Goal: Navigation & Orientation: Find specific page/section

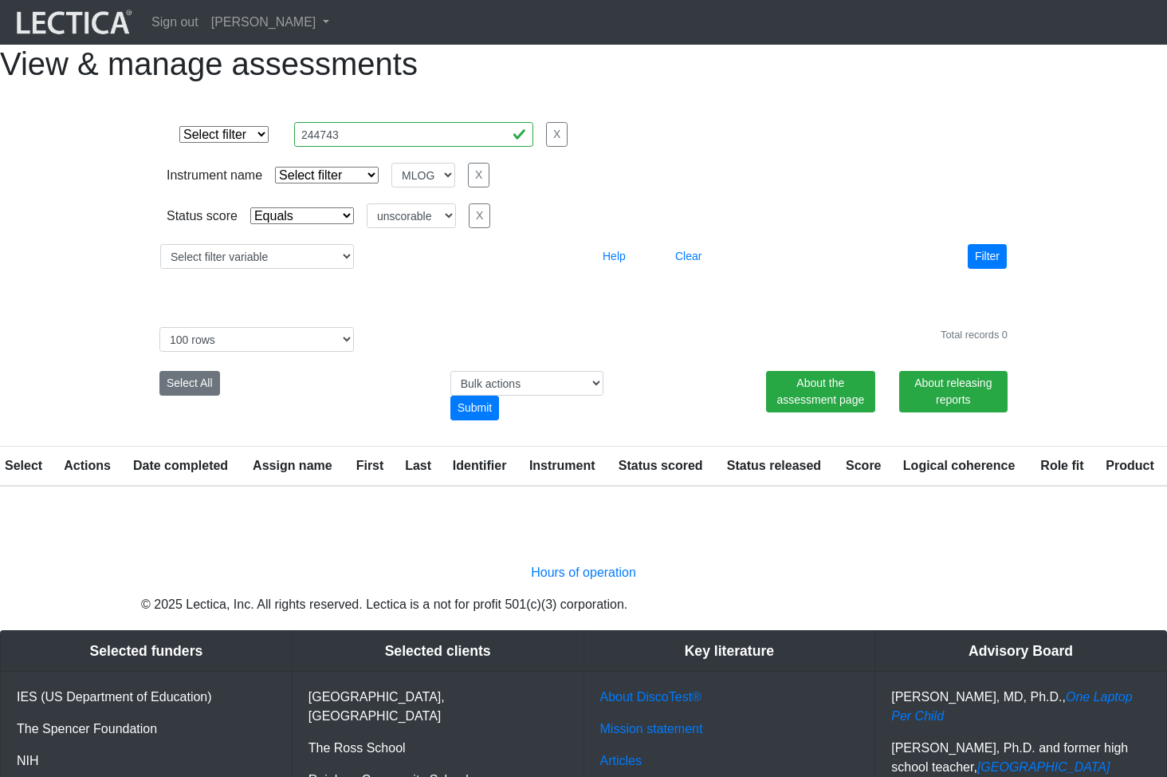
select select
select select "MLOG"
select select "unscorable"
select select "100"
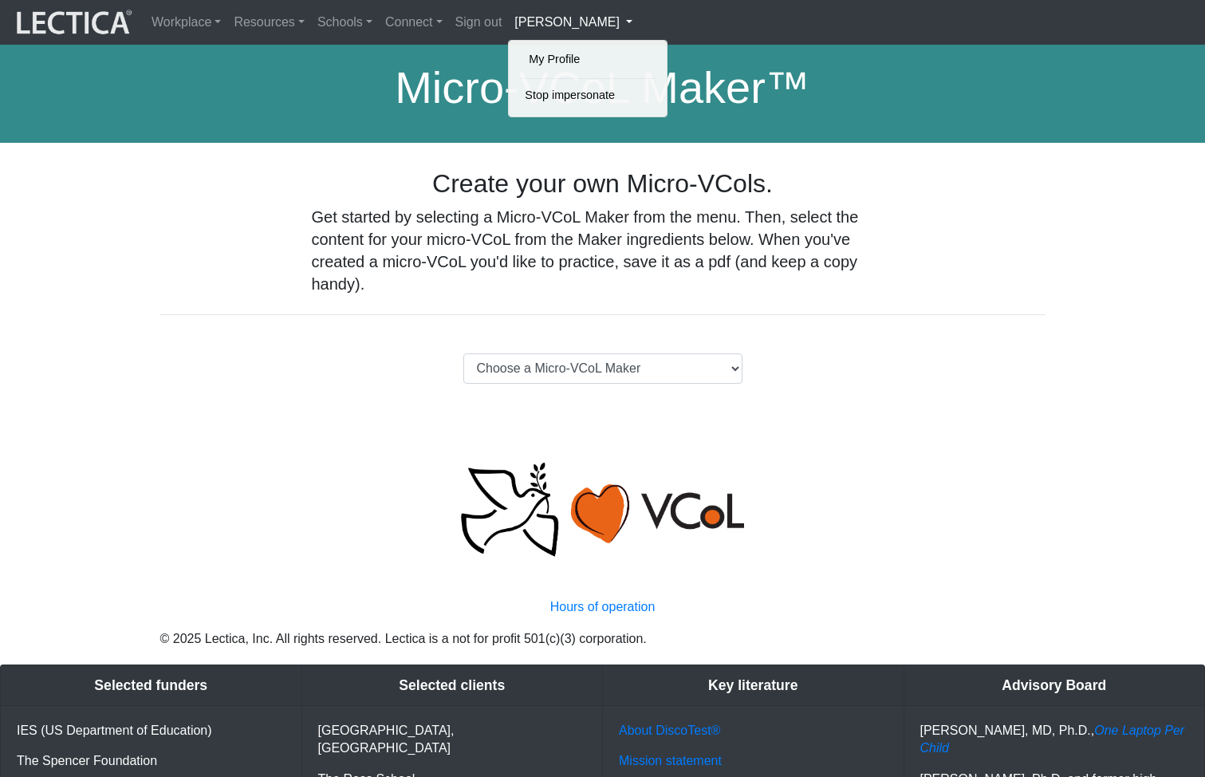
click at [872, 257] on div "Create your own Micro-VCols. Get started by selecting a Micro-VCoL Maker from t…" at bounding box center [602, 241] width 909 height 146
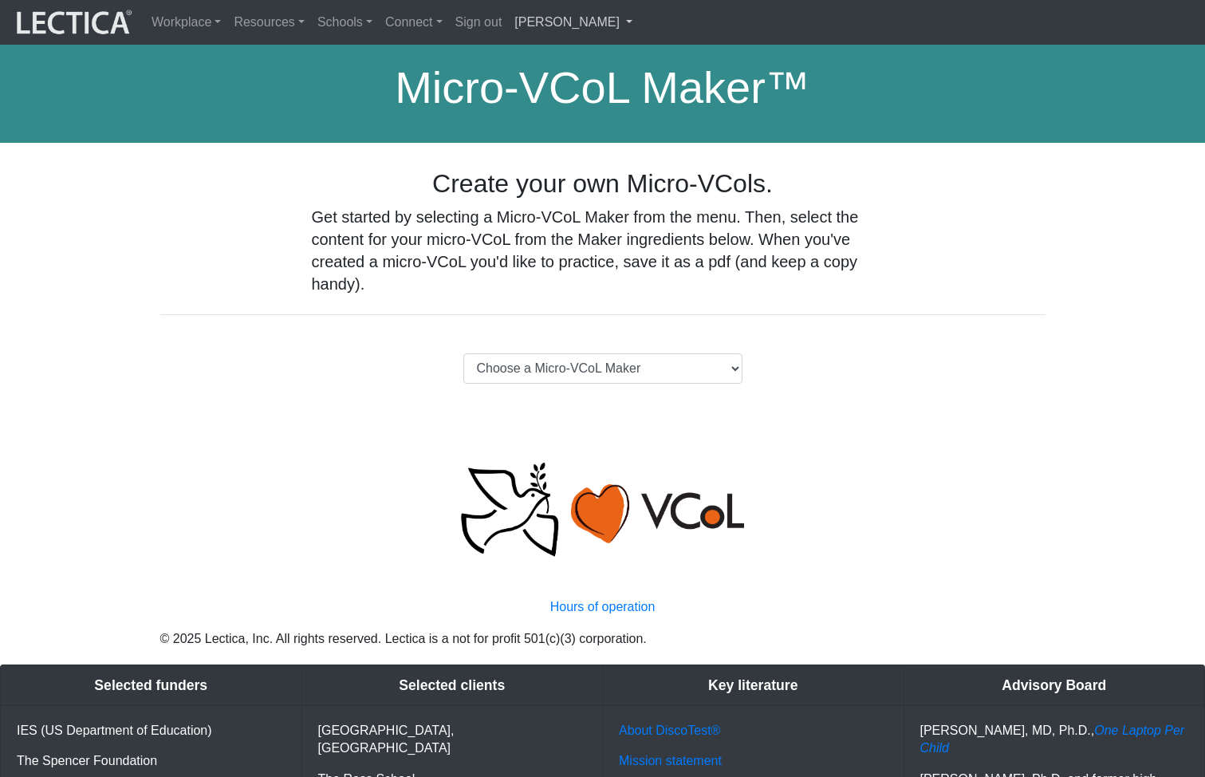
click at [532, 22] on link "[PERSON_NAME]" at bounding box center [573, 22] width 131 height 32
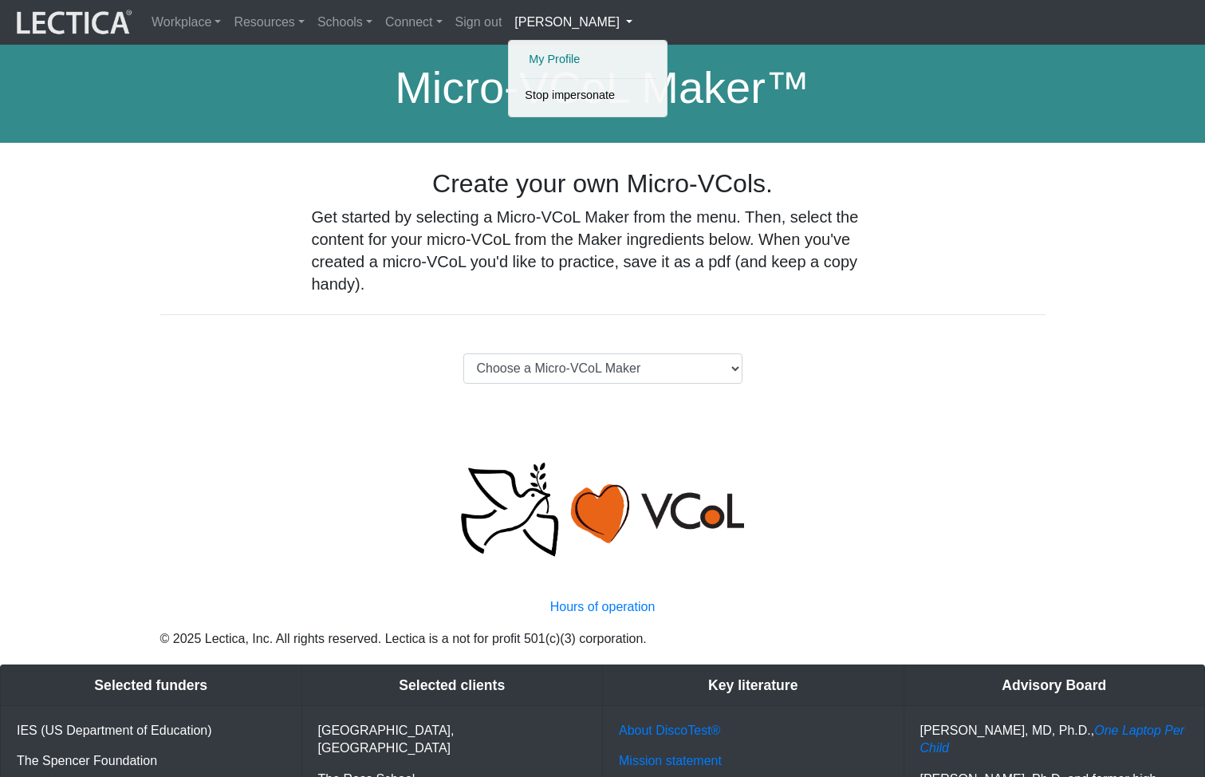
click at [534, 57] on link "My Profile" at bounding box center [589, 59] width 128 height 20
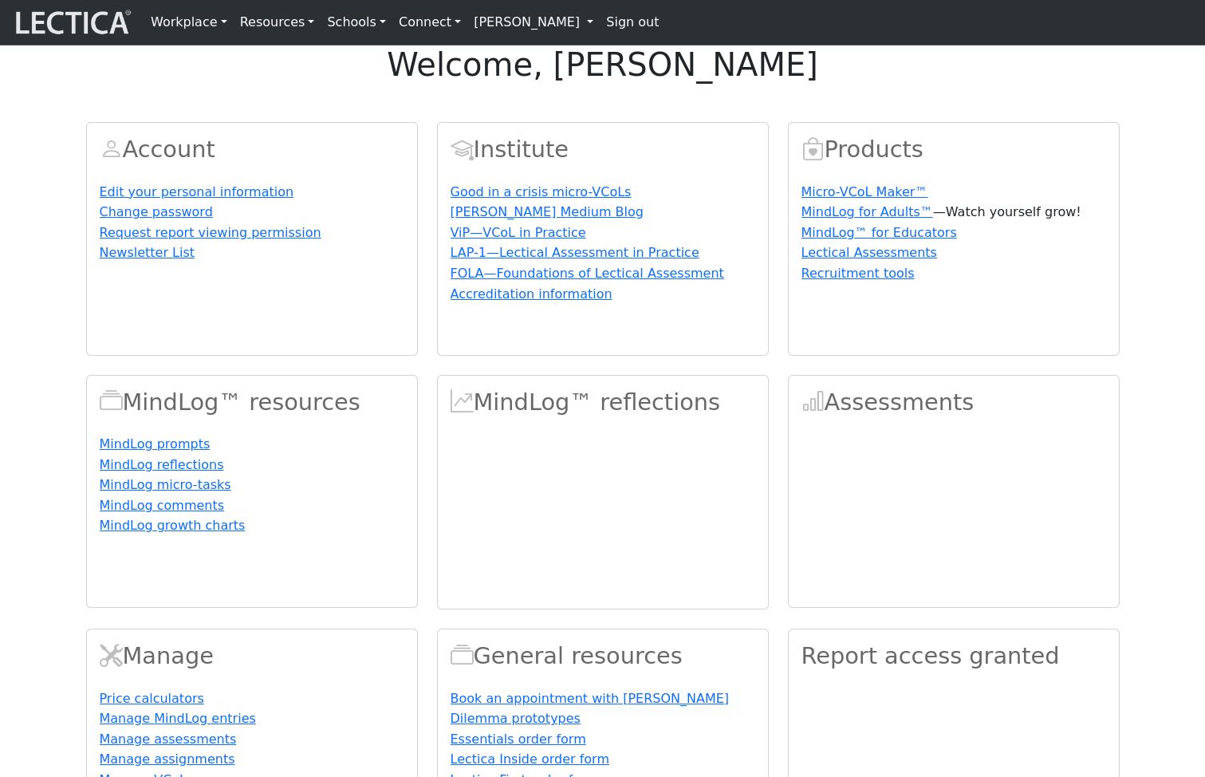
click at [488, 21] on link "[PERSON_NAME]" at bounding box center [533, 22] width 132 height 32
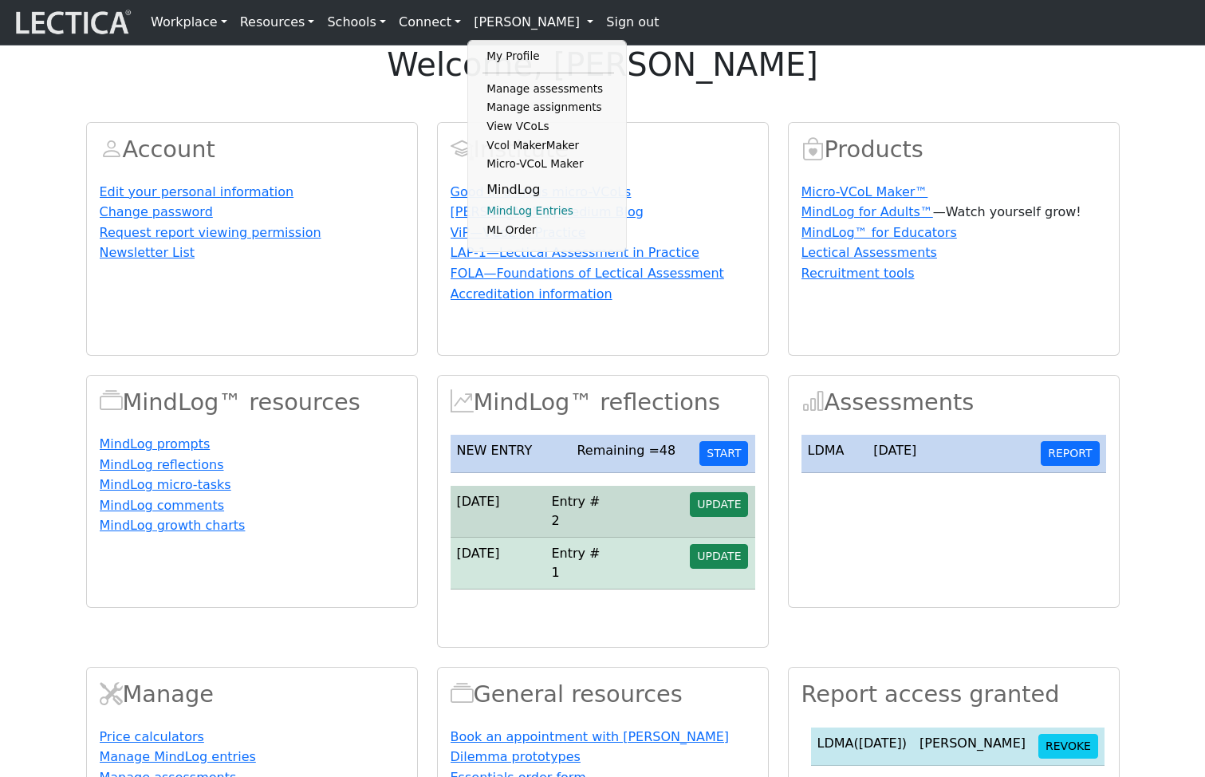
click at [512, 221] on link "MindLog Entries" at bounding box center [548, 211] width 132 height 19
